Goal: Navigation & Orientation: Understand site structure

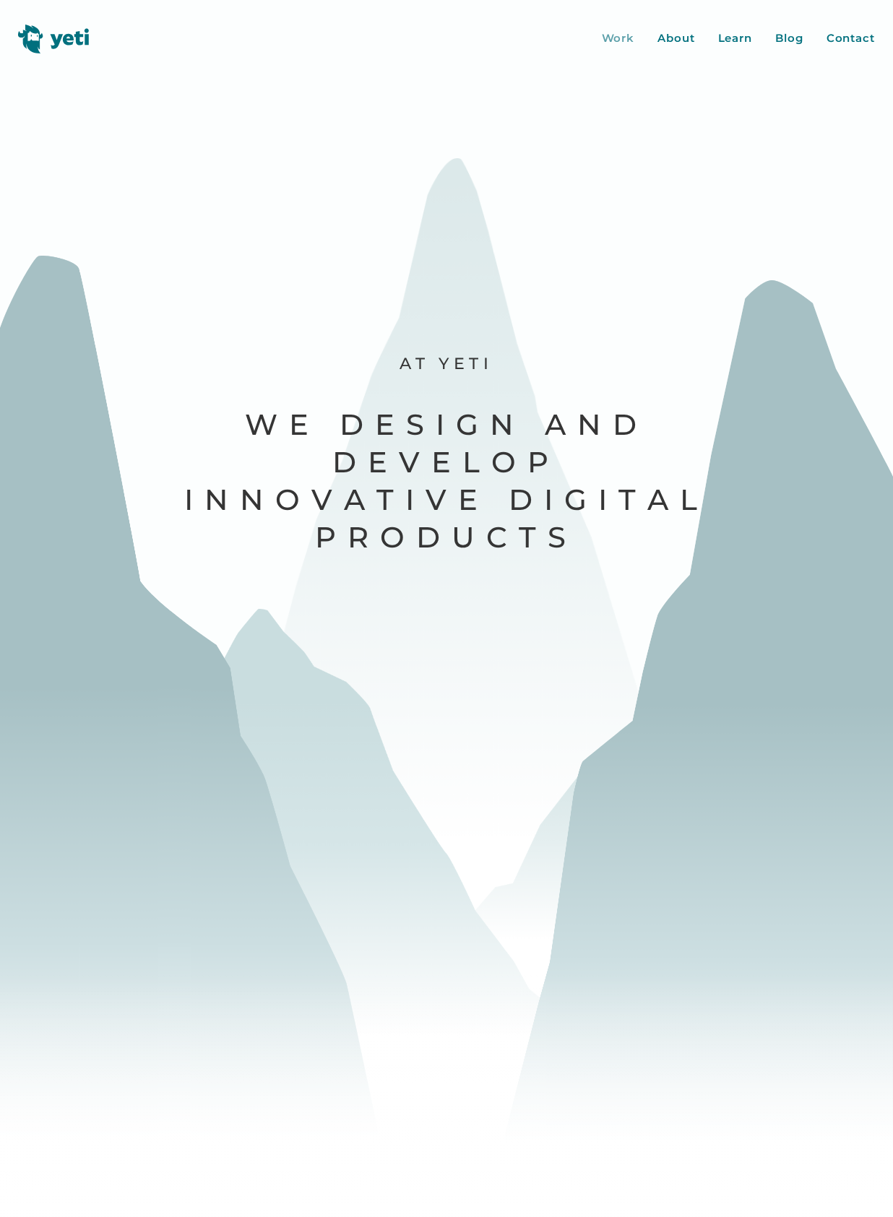
click at [618, 37] on div "Work" at bounding box center [618, 38] width 33 height 17
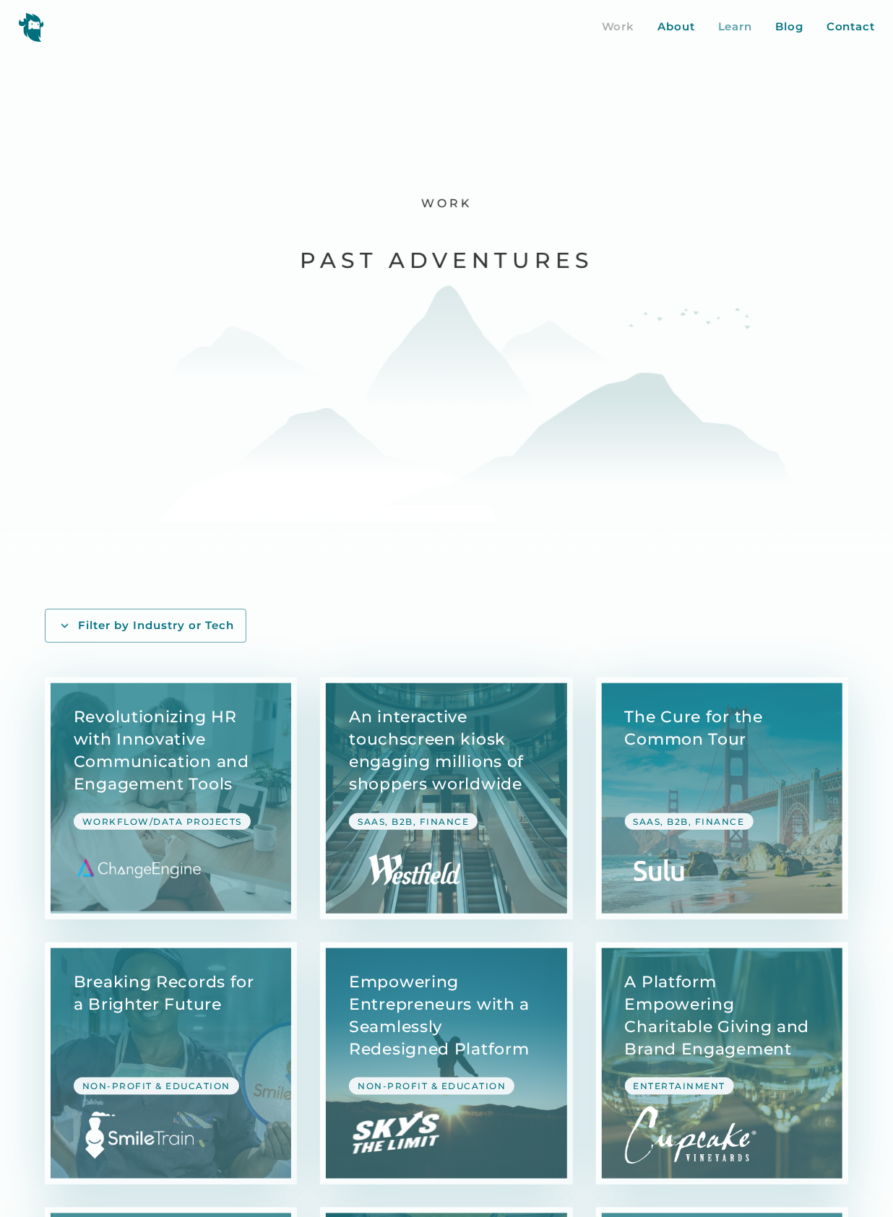
click at [735, 34] on div "Learn" at bounding box center [735, 27] width 35 height 17
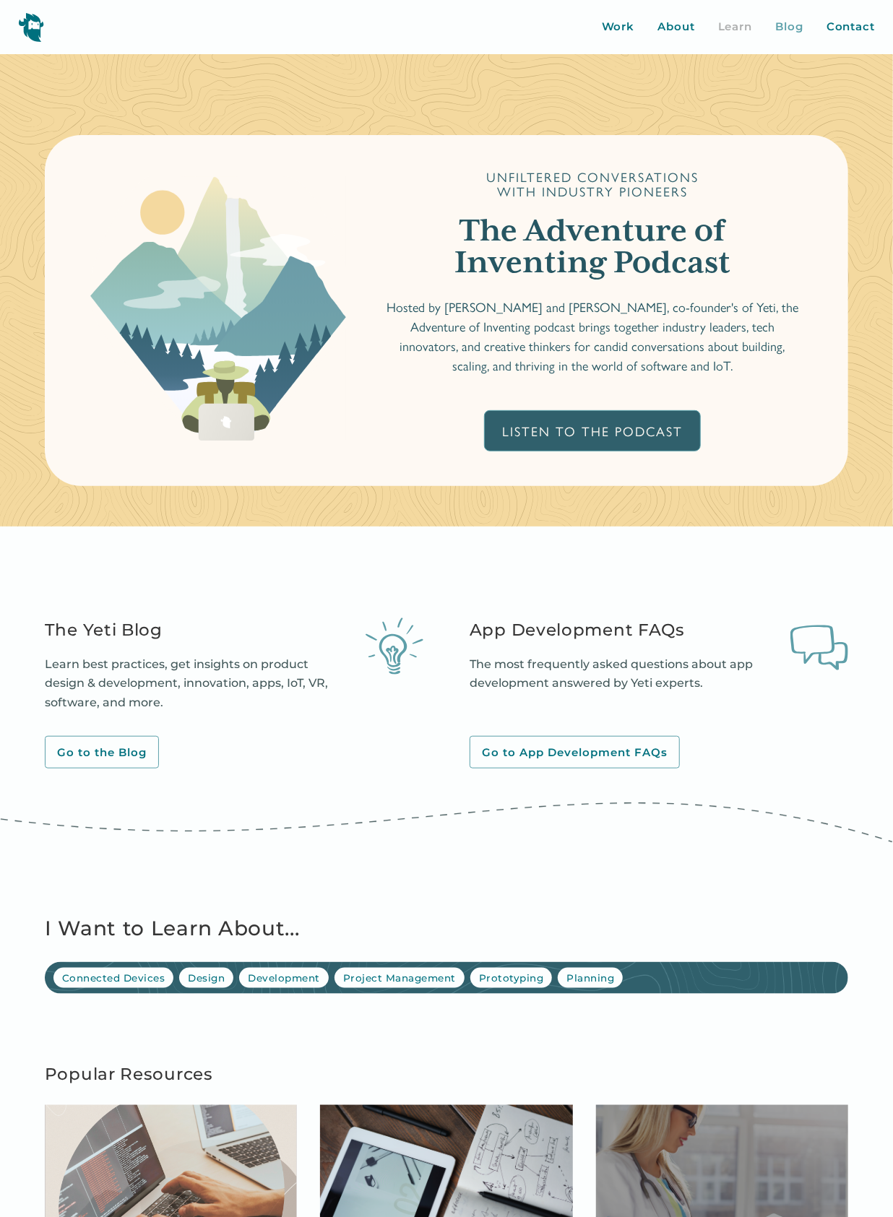
click at [794, 30] on div "Blog" at bounding box center [789, 27] width 28 height 17
